Goal: Use online tool/utility: Utilize a website feature to perform a specific function

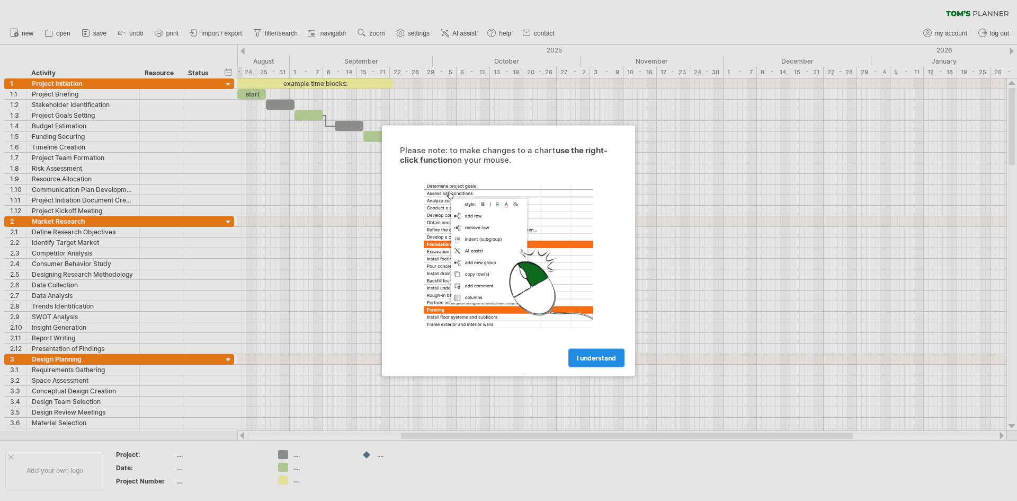
click at [612, 365] on link "I understand" at bounding box center [597, 357] width 56 height 19
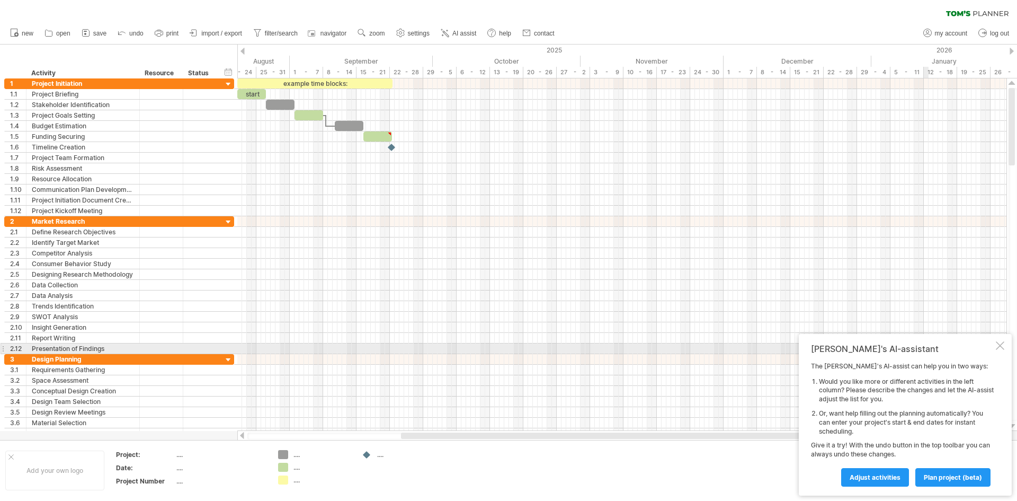
click at [1004, 347] on div at bounding box center [1000, 345] width 8 height 8
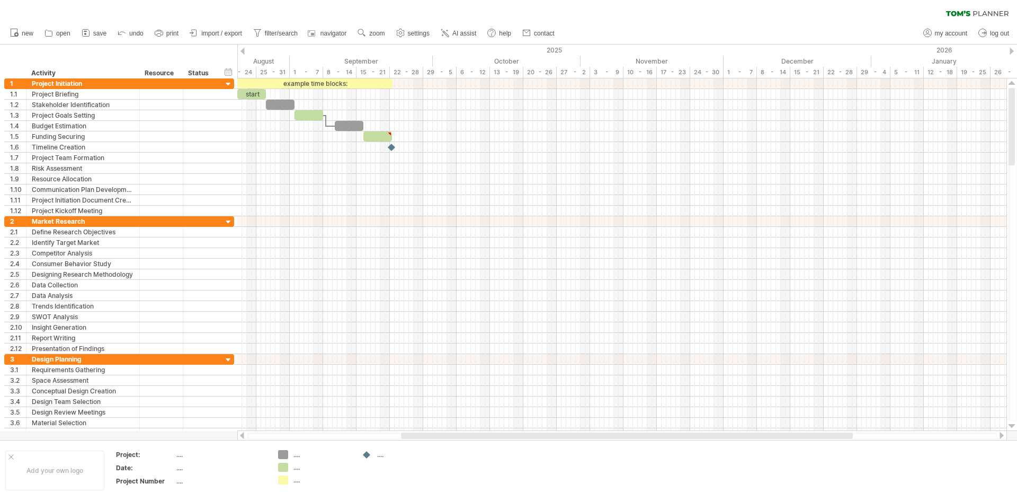
drag, startPoint x: 371, startPoint y: 438, endPoint x: 449, endPoint y: 437, distance: 77.9
click at [449, 437] on div at bounding box center [622, 435] width 750 height 7
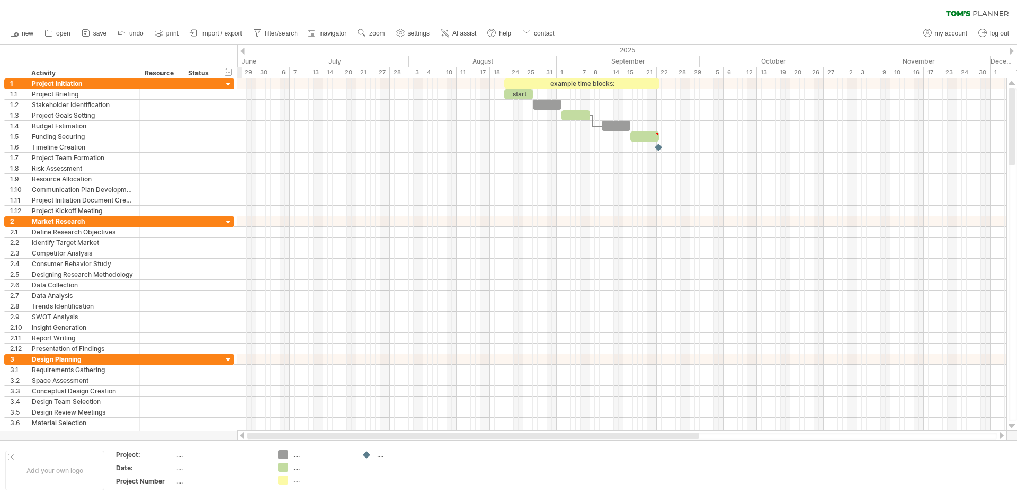
drag, startPoint x: 476, startPoint y: 436, endPoint x: 255, endPoint y: 435, distance: 220.4
click at [258, 438] on div at bounding box center [473, 435] width 452 height 6
click at [91, 30] on icon at bounding box center [86, 33] width 11 height 11
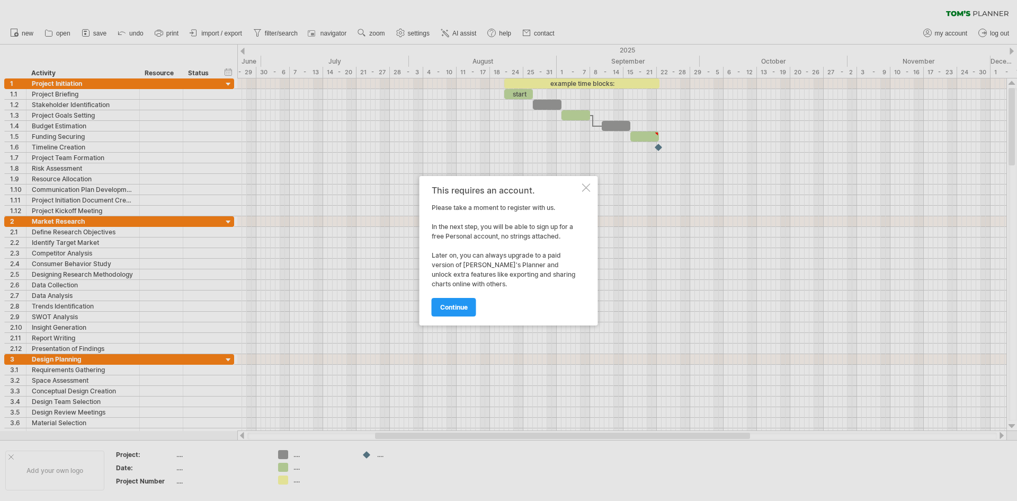
click at [587, 190] on div at bounding box center [586, 187] width 8 height 8
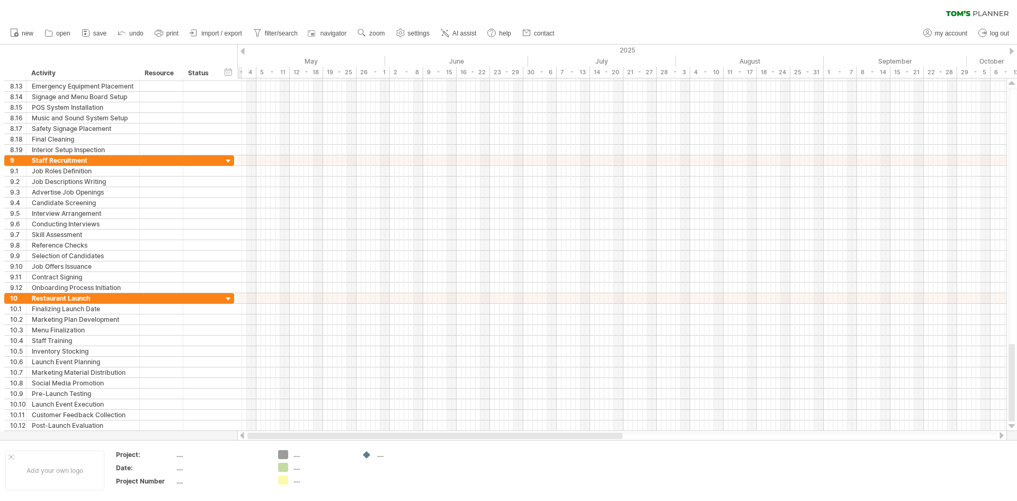
drag, startPoint x: 430, startPoint y: 436, endPoint x: 288, endPoint y: 424, distance: 141.9
click at [278, 434] on div at bounding box center [434, 435] width 375 height 6
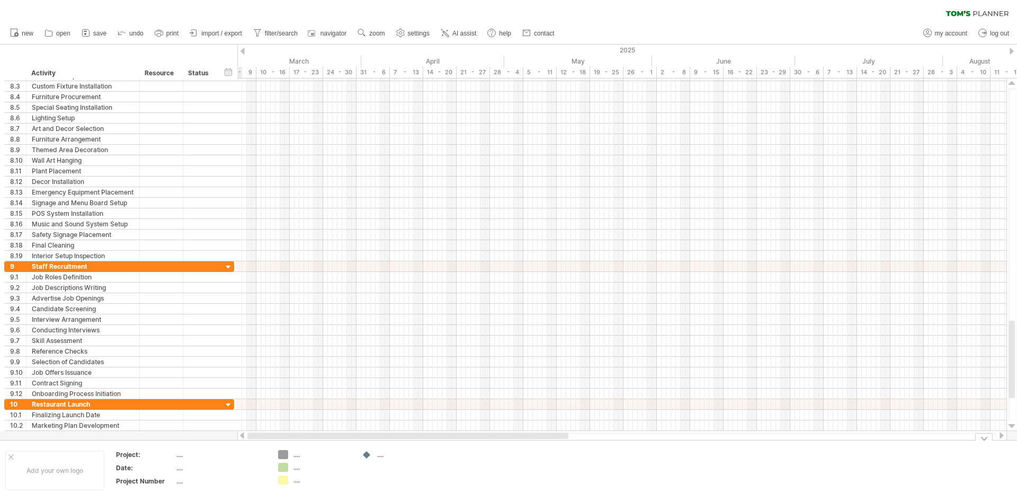
drag, startPoint x: 363, startPoint y: 434, endPoint x: 260, endPoint y: 406, distance: 107.1
click at [246, 436] on div at bounding box center [622, 435] width 770 height 11
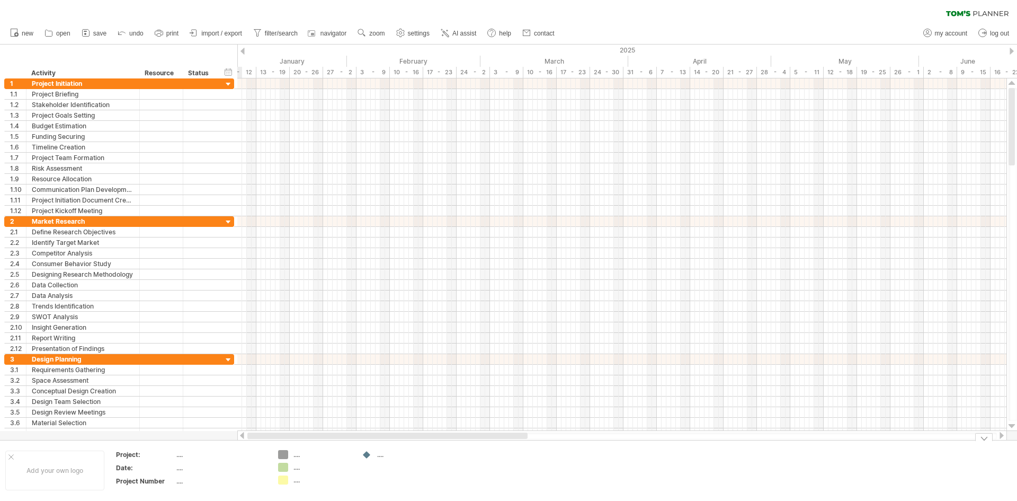
drag, startPoint x: 414, startPoint y: 437, endPoint x: 306, endPoint y: 427, distance: 108.0
click at [277, 443] on div "Trying to reach [DOMAIN_NAME] Connected again... 0% clear filter new 1" at bounding box center [508, 250] width 1017 height 501
drag, startPoint x: 457, startPoint y: 438, endPoint x: 324, endPoint y: 442, distance: 133.1
click at [324, 442] on div "Trying to reach [DOMAIN_NAME] Connected again... 0% clear filter new 1" at bounding box center [508, 250] width 1017 height 501
drag, startPoint x: 356, startPoint y: 433, endPoint x: 268, endPoint y: 433, distance: 88.5
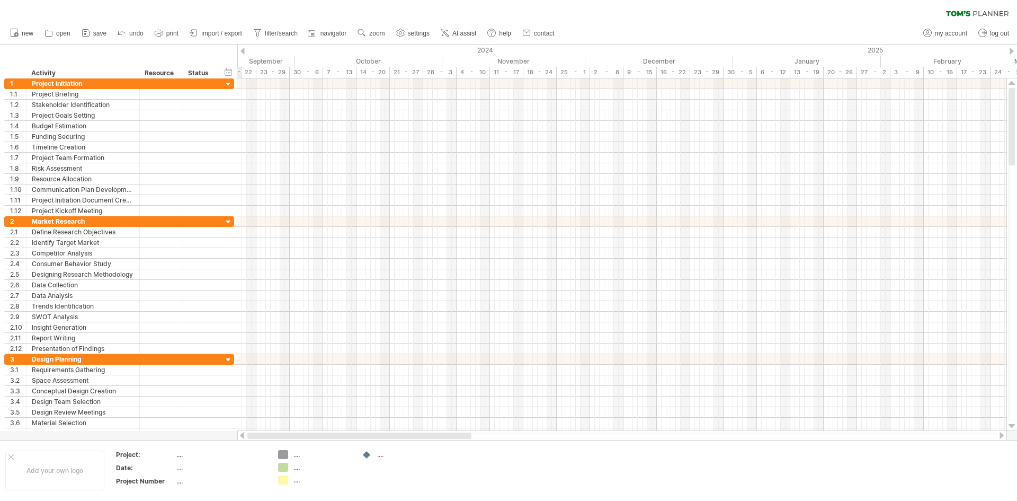
click at [268, 434] on div at bounding box center [359, 435] width 224 height 6
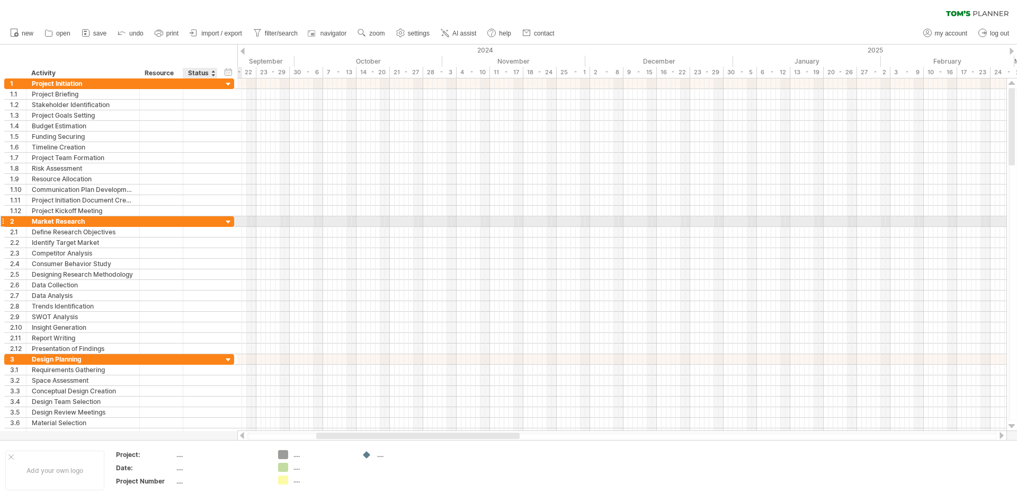
click at [229, 222] on div at bounding box center [229, 222] width 10 height 10
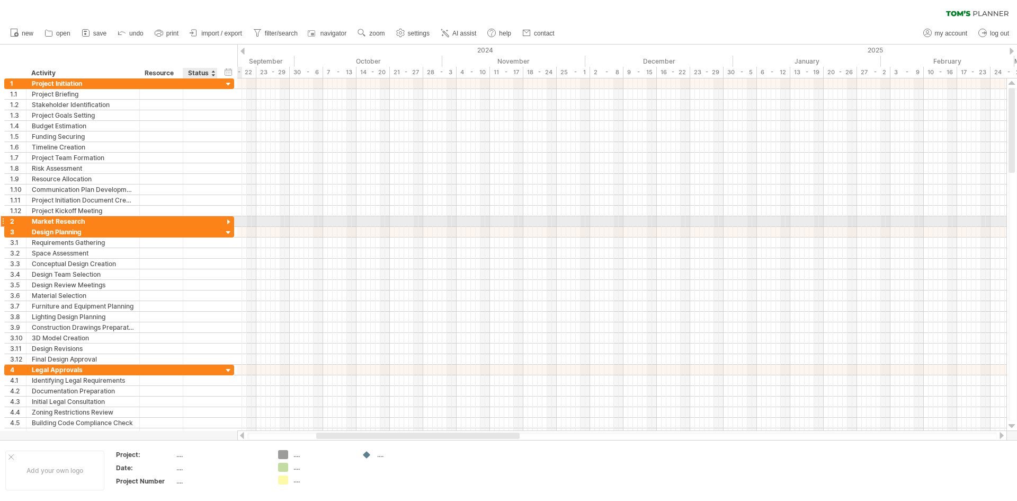
click at [229, 222] on div at bounding box center [229, 222] width 10 height 10
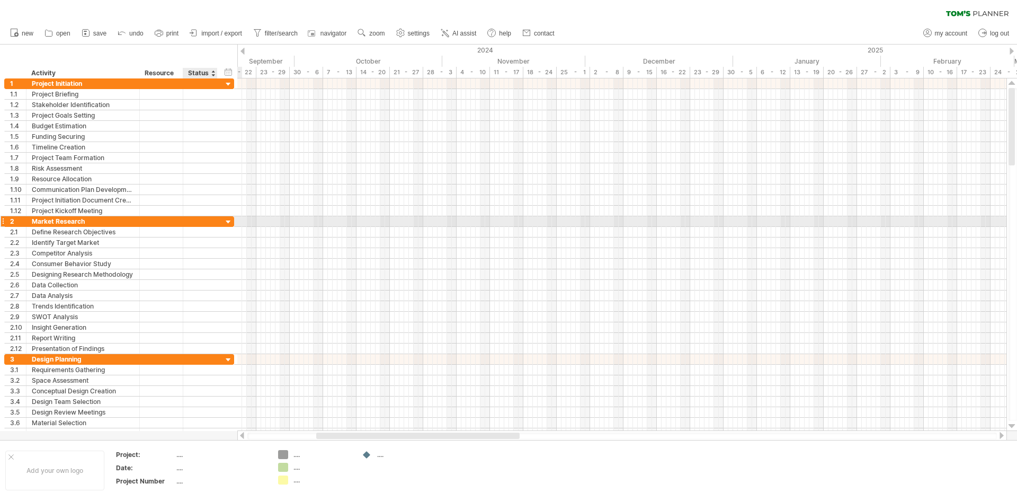
click at [229, 222] on div at bounding box center [229, 222] width 10 height 10
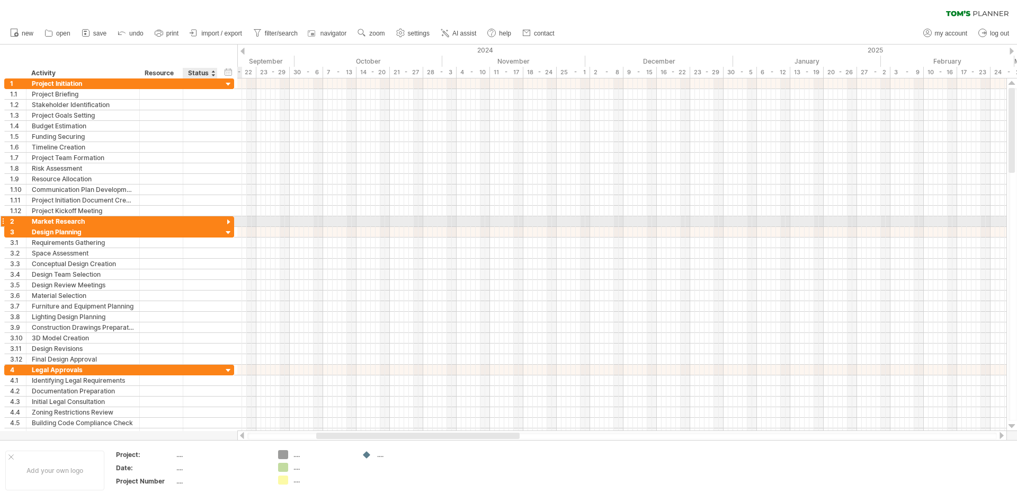
click at [229, 222] on div at bounding box center [229, 222] width 10 height 10
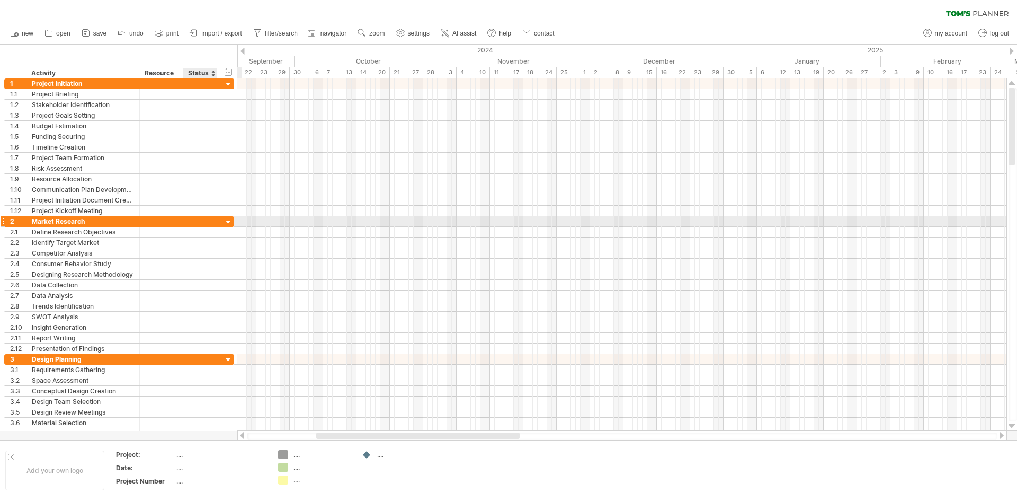
click at [229, 222] on div at bounding box center [229, 222] width 10 height 10
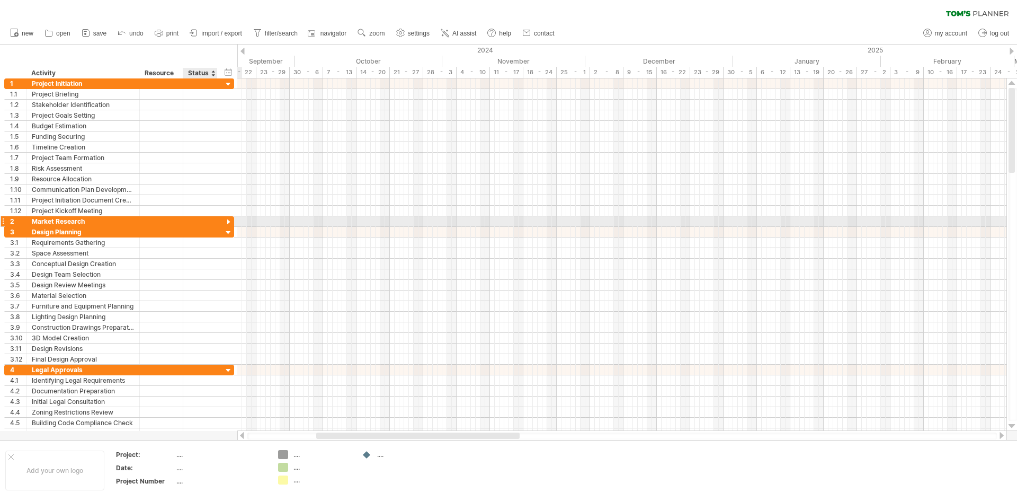
click at [229, 221] on div at bounding box center [229, 222] width 10 height 10
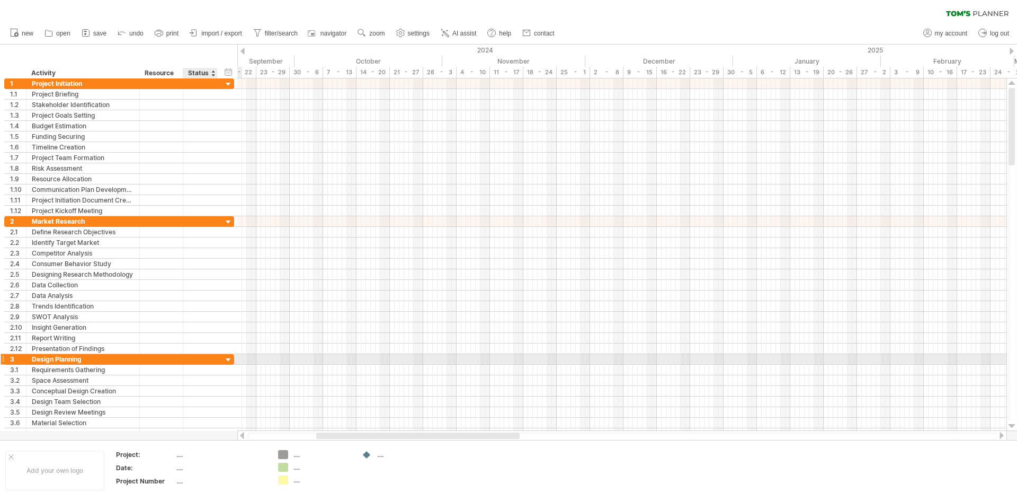
click at [226, 361] on div at bounding box center [229, 360] width 10 height 10
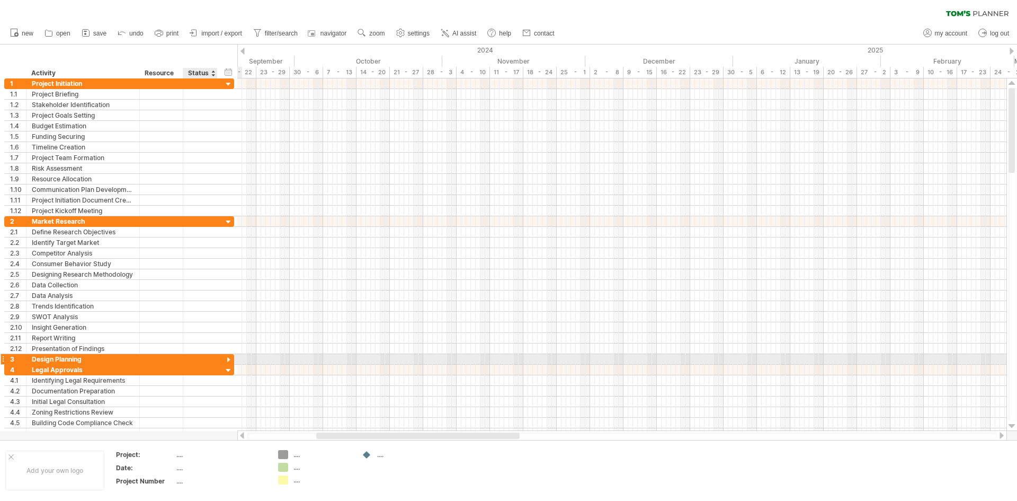
click at [226, 361] on div at bounding box center [229, 360] width 10 height 10
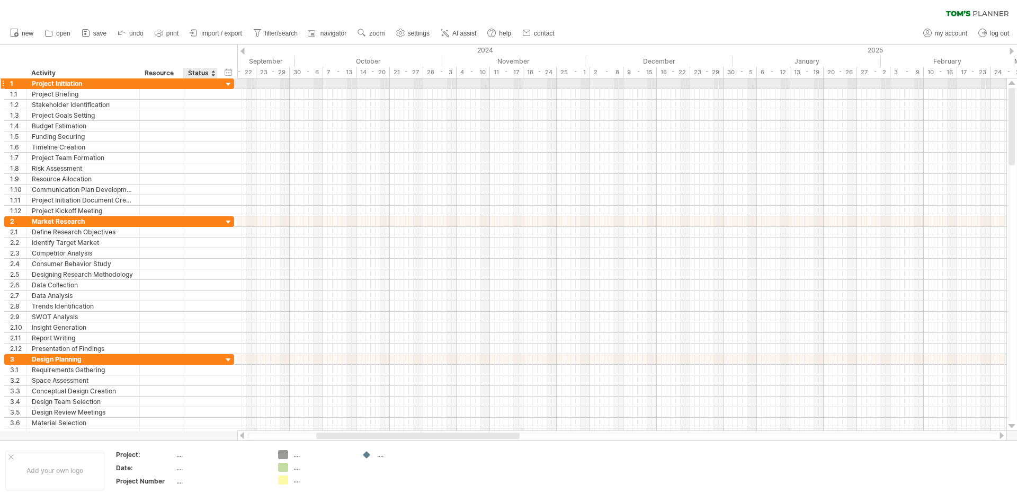
click at [227, 85] on div at bounding box center [229, 84] width 10 height 10
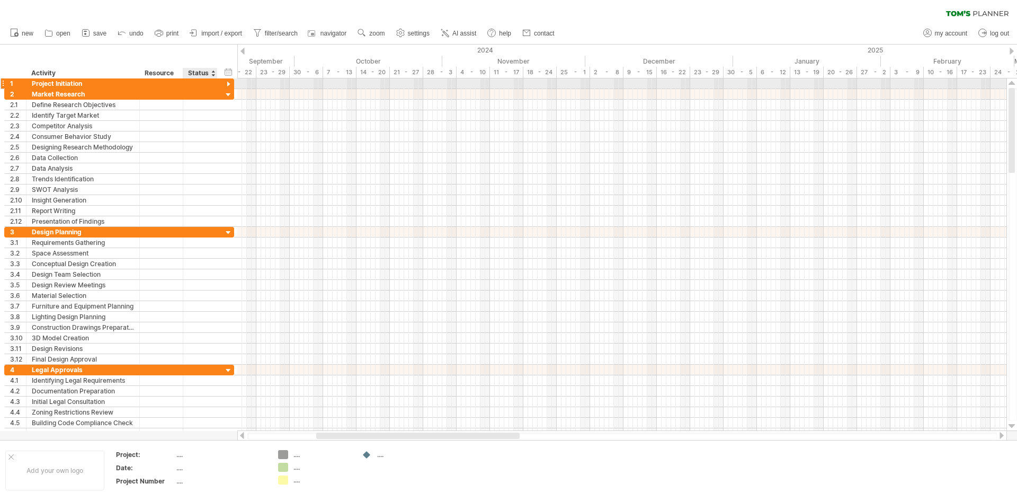
click at [227, 85] on div at bounding box center [229, 84] width 10 height 10
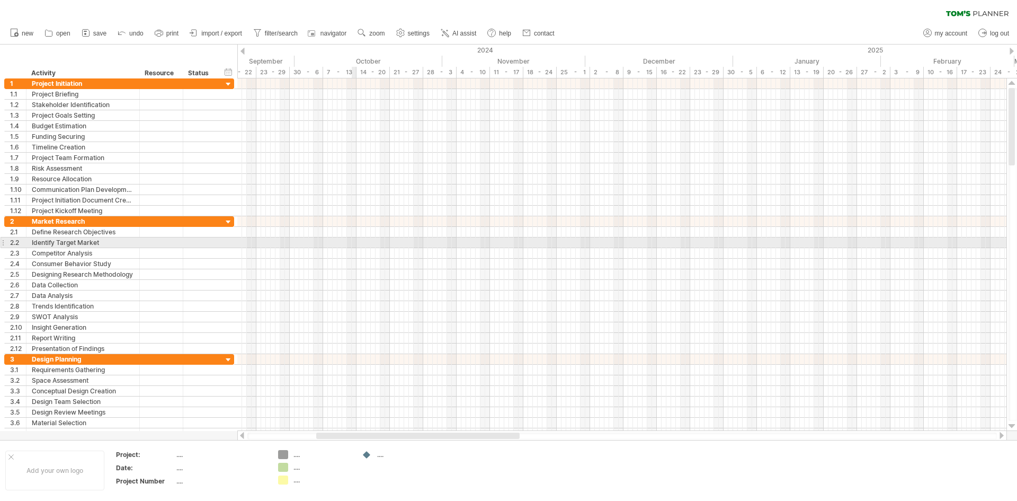
click at [355, 243] on div at bounding box center [621, 242] width 769 height 11
